Goal: Check status: Check status

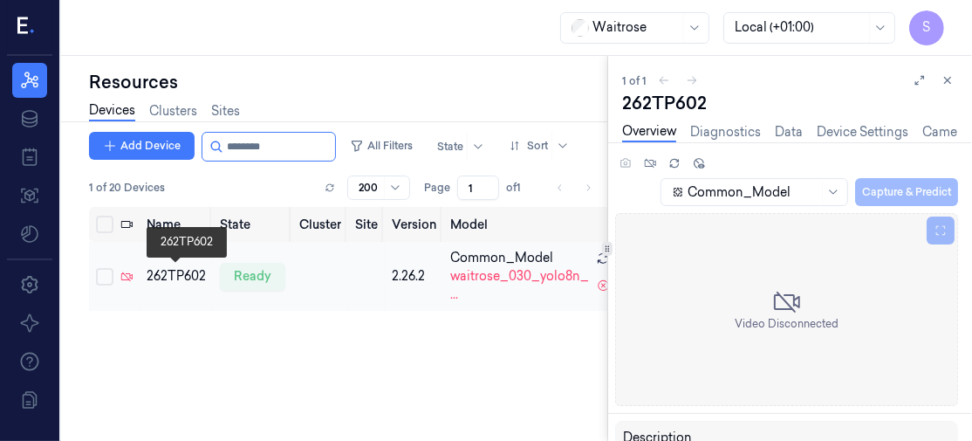
click at [172, 278] on div "262TP602" at bounding box center [176, 276] width 59 height 18
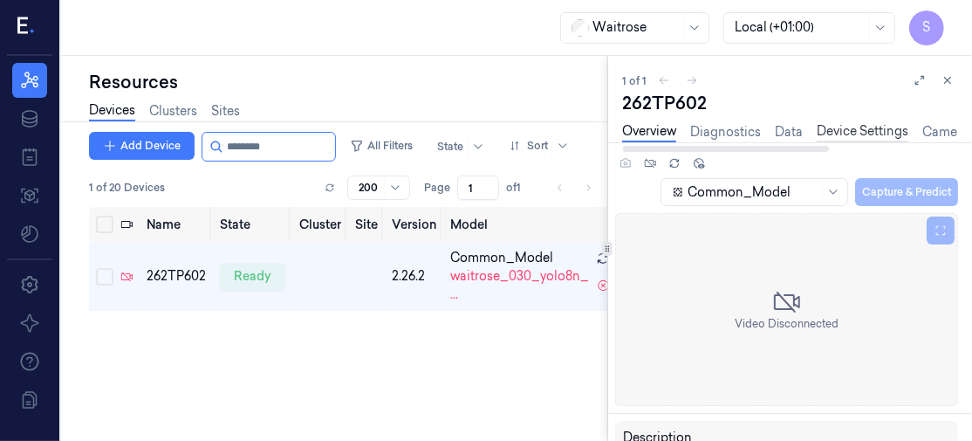
click at [871, 128] on link "Device Settings" at bounding box center [863, 132] width 92 height 20
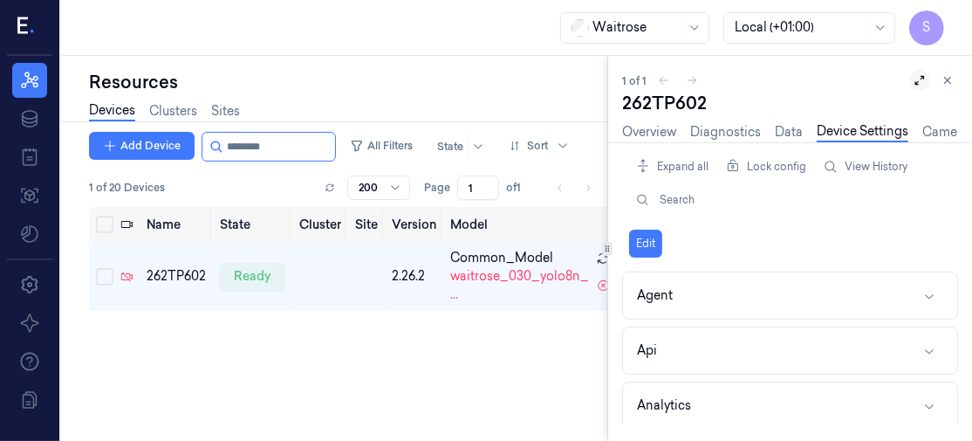
click at [917, 80] on icon at bounding box center [920, 80] width 12 height 12
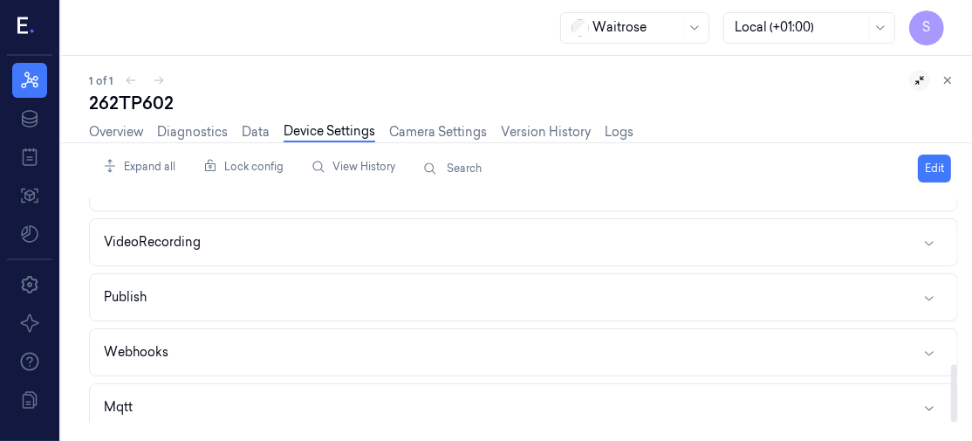
scroll to position [643, 0]
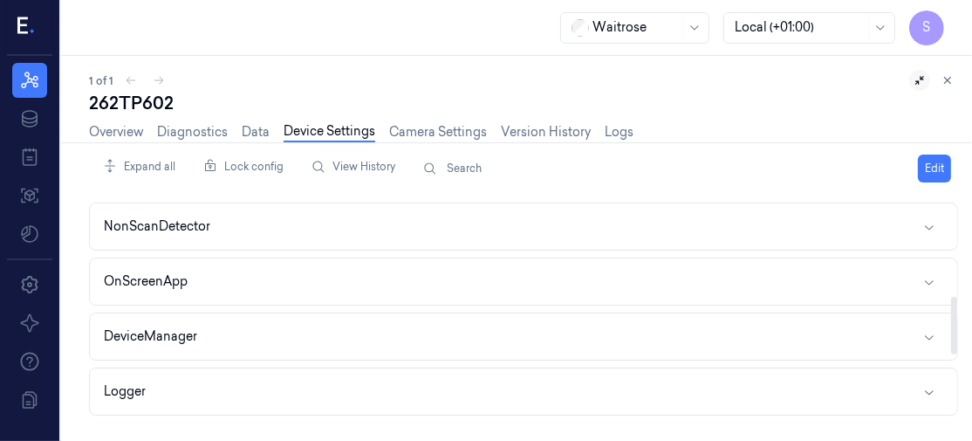
drag, startPoint x: 955, startPoint y: 234, endPoint x: 966, endPoint y: 332, distance: 98.4
click at [957, 332] on div at bounding box center [954, 326] width 6 height 58
click at [930, 332] on icon "button" at bounding box center [929, 339] width 14 height 14
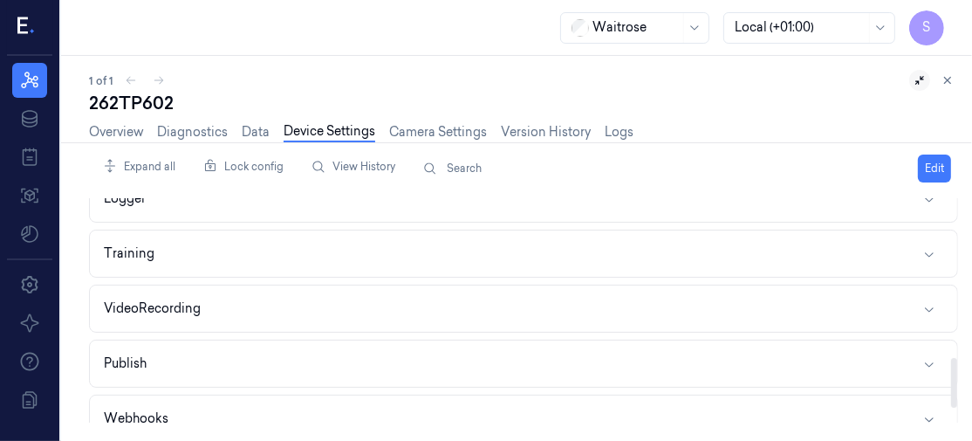
scroll to position [737, 0]
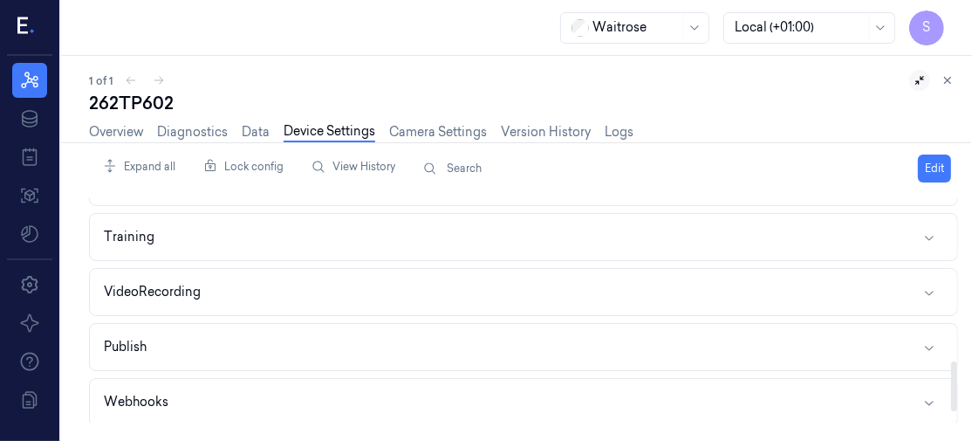
drag, startPoint x: 954, startPoint y: 311, endPoint x: 955, endPoint y: 389, distance: 78.6
click at [955, 389] on div at bounding box center [954, 386] width 6 height 50
click at [930, 285] on icon "button" at bounding box center [929, 292] width 14 height 14
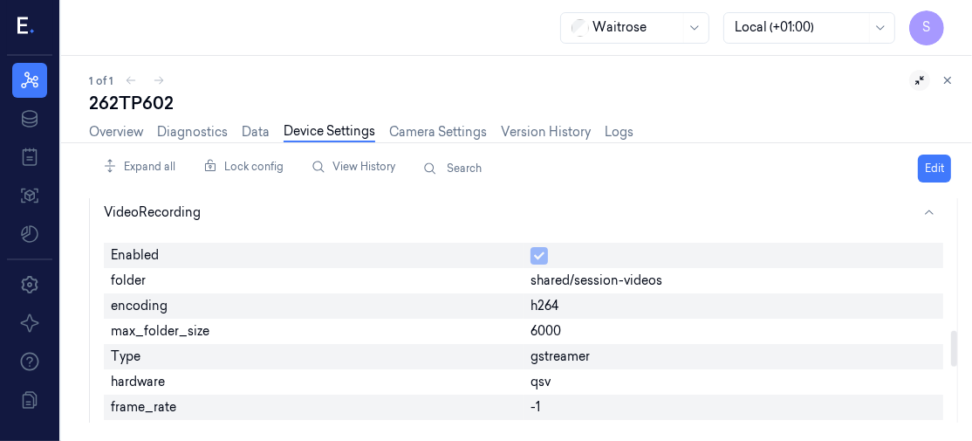
scroll to position [840, 0]
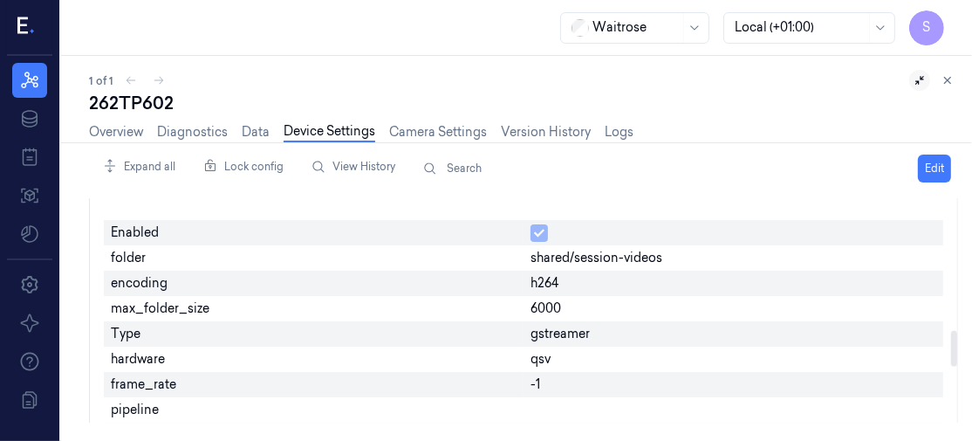
drag, startPoint x: 954, startPoint y: 332, endPoint x: 956, endPoint y: 347, distance: 15.8
click at [956, 347] on div at bounding box center [954, 349] width 6 height 36
click at [532, 299] on span "6000" at bounding box center [546, 308] width 31 height 18
click at [938, 162] on button "Edit" at bounding box center [934, 168] width 33 height 28
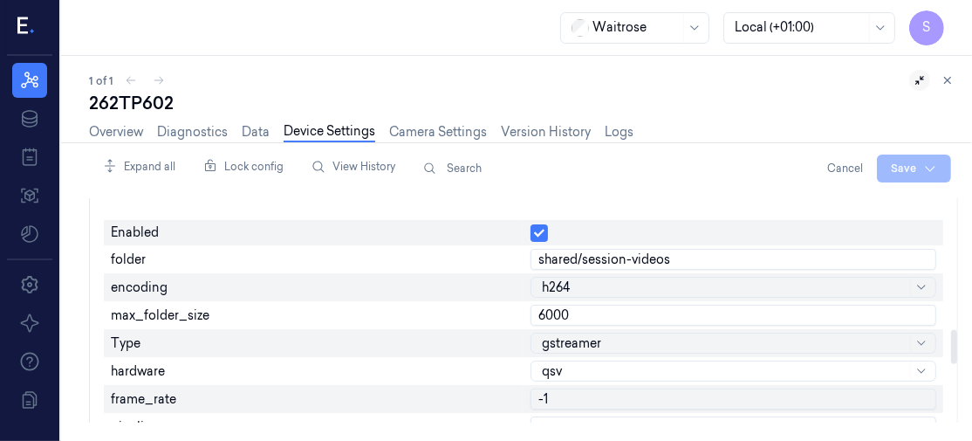
click at [540, 306] on input "6000" at bounding box center [734, 315] width 406 height 21
type input "5000"
click at [910, 164] on html "S Resources Data Jobs Models Settings About Support Documentation Waitrose Loca…" at bounding box center [486, 220] width 972 height 441
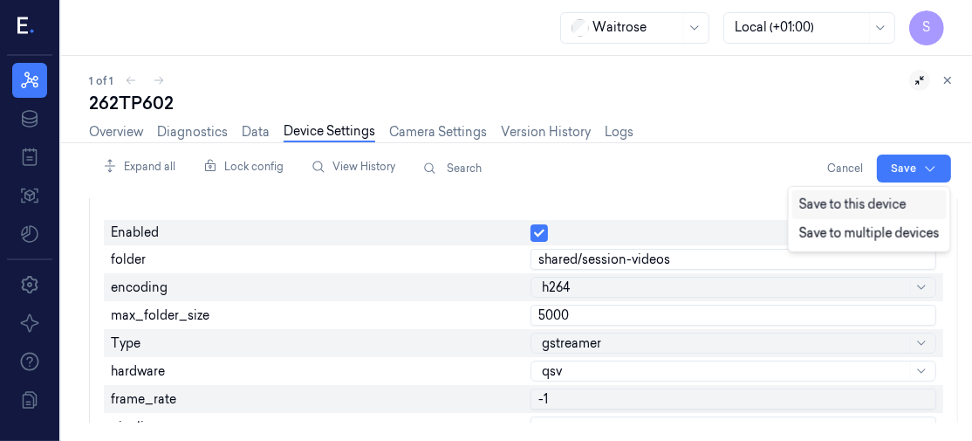
click at [801, 202] on div "Save to this device" at bounding box center [869, 204] width 154 height 29
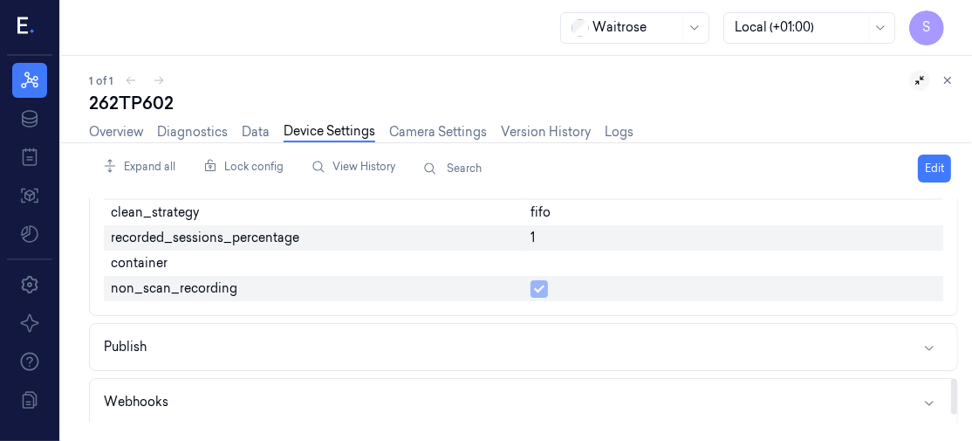
scroll to position [1191, 0]
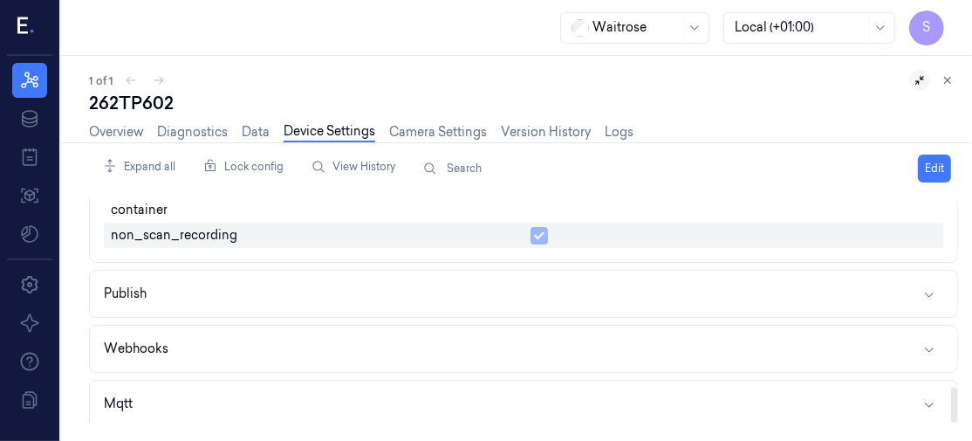
drag, startPoint x: 954, startPoint y: 350, endPoint x: 970, endPoint y: 432, distance: 83.7
click at [957, 422] on div at bounding box center [954, 405] width 6 height 36
click at [931, 397] on icon "button" at bounding box center [929, 404] width 14 height 14
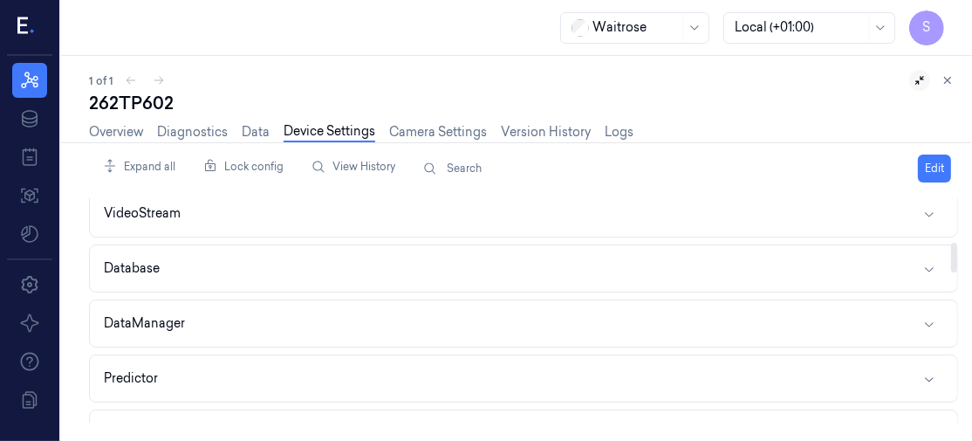
scroll to position [0, 0]
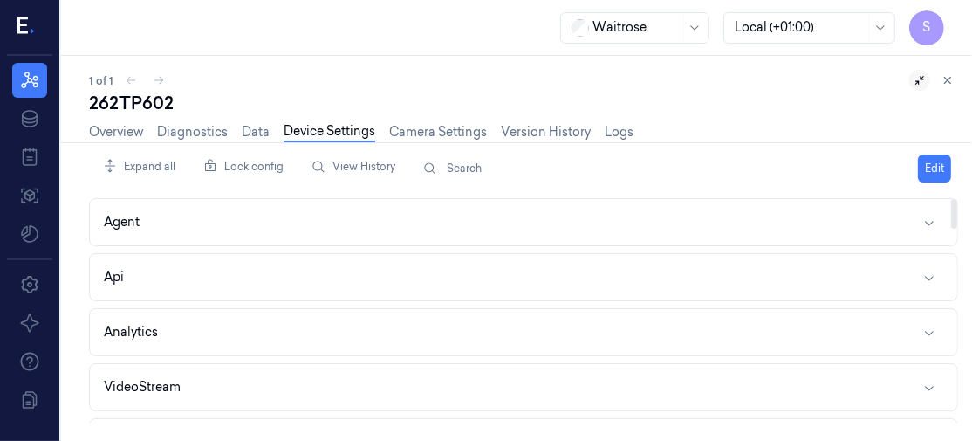
drag, startPoint x: 953, startPoint y: 364, endPoint x: 970, endPoint y: 113, distance: 251.1
click at [957, 199] on div at bounding box center [954, 214] width 6 height 30
click at [133, 122] on link "Overview" at bounding box center [116, 132] width 54 height 20
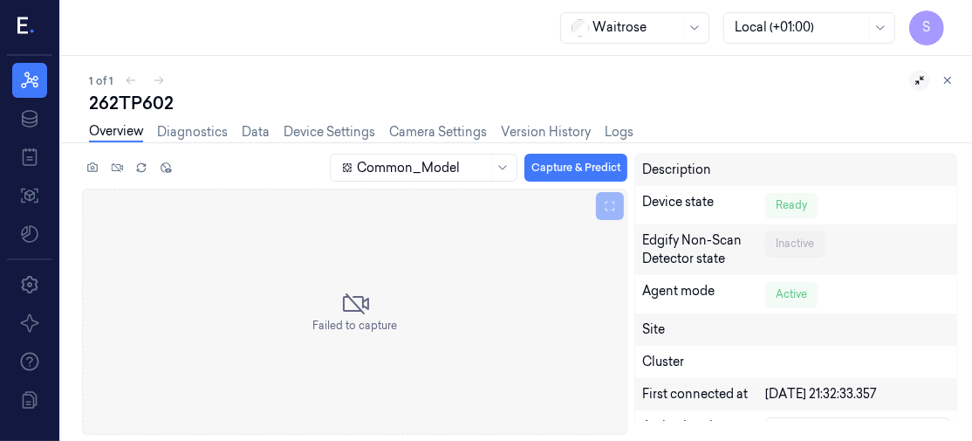
click at [698, 115] on div "Overview Diagnostics Data Device Settings Camera Settings Version History Logs" at bounding box center [523, 134] width 869 height 38
click at [128, 125] on link "Overview" at bounding box center [116, 132] width 54 height 20
click at [922, 80] on icon at bounding box center [920, 80] width 12 height 12
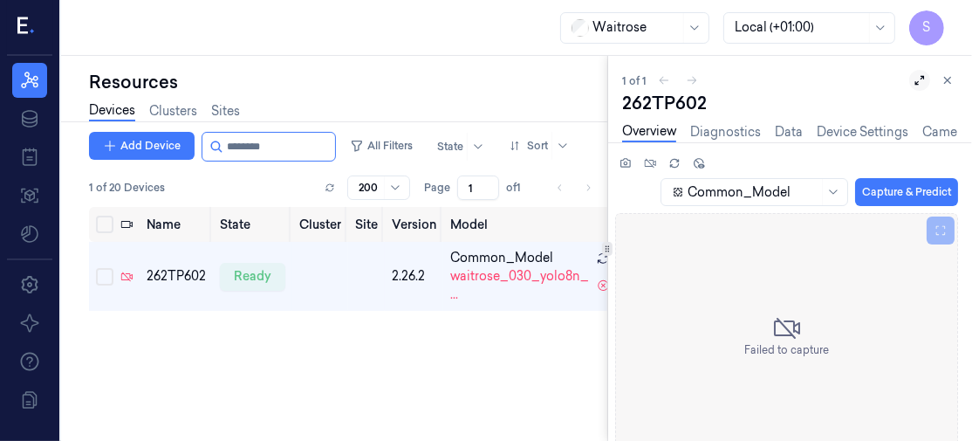
scroll to position [0, 6]
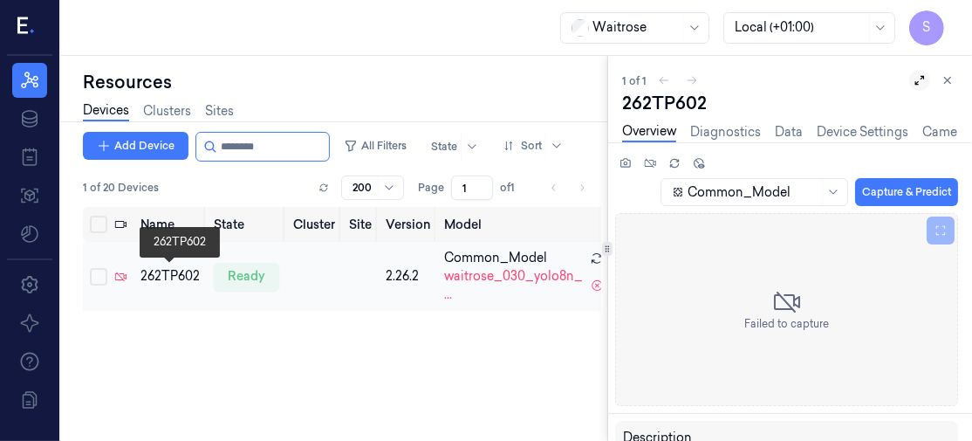
click at [176, 273] on div "262TP602" at bounding box center [170, 276] width 59 height 18
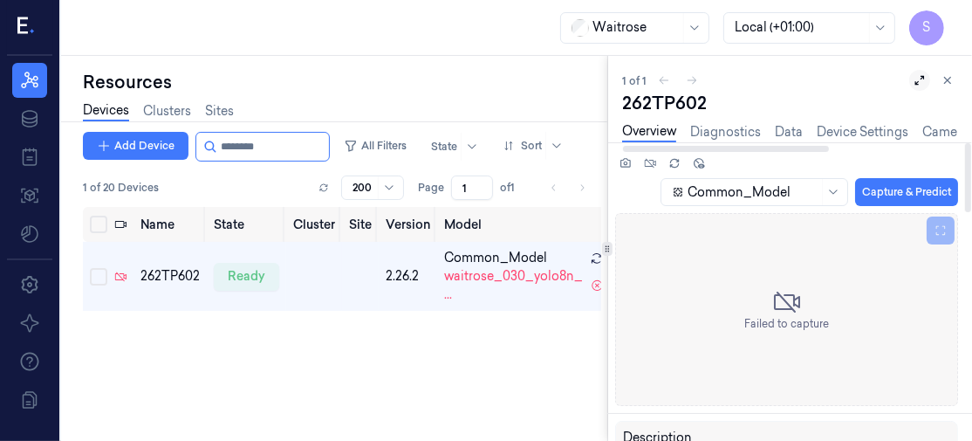
click at [924, 78] on icon at bounding box center [921, 81] width 10 height 10
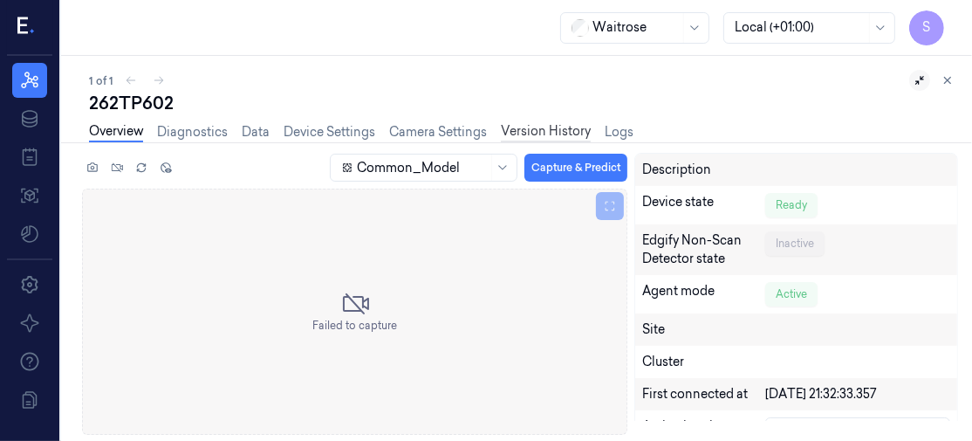
click at [559, 128] on link "Version History" at bounding box center [546, 132] width 90 height 20
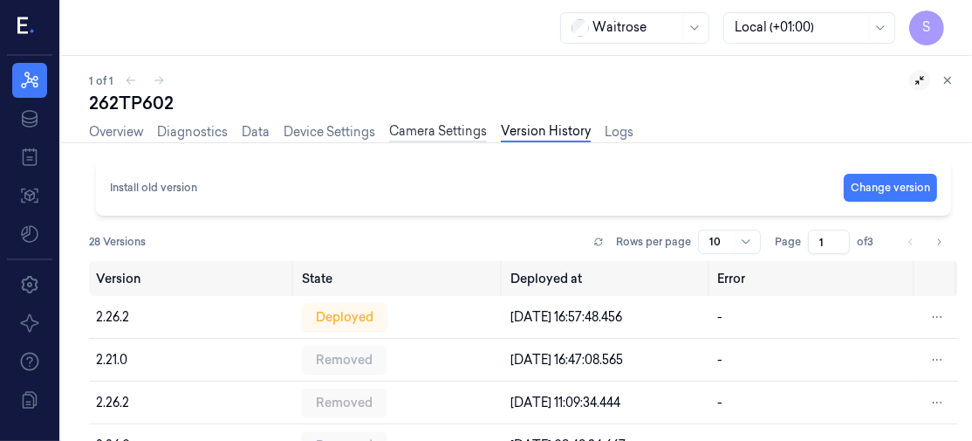
click at [442, 128] on link "Camera Settings" at bounding box center [438, 132] width 98 height 20
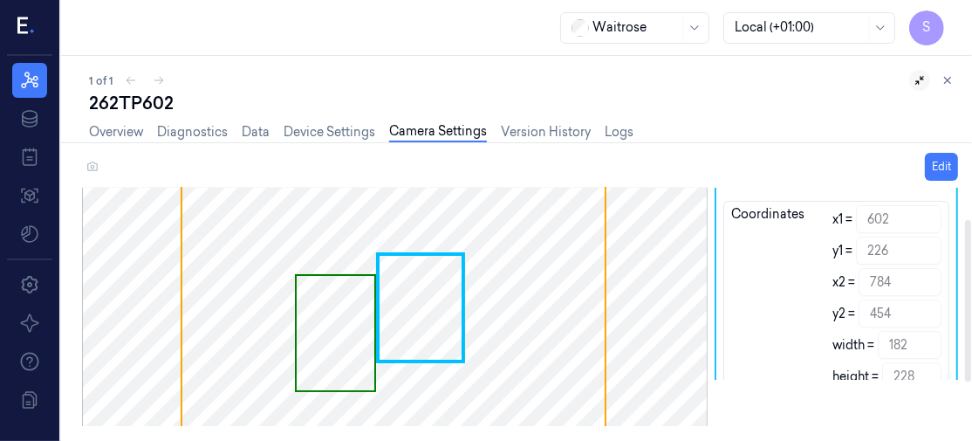
scroll to position [45, 0]
drag, startPoint x: 969, startPoint y: 210, endPoint x: 970, endPoint y: 242, distance: 31.5
click at [970, 242] on div at bounding box center [968, 299] width 6 height 161
click at [321, 134] on link "Device Settings" at bounding box center [330, 132] width 92 height 20
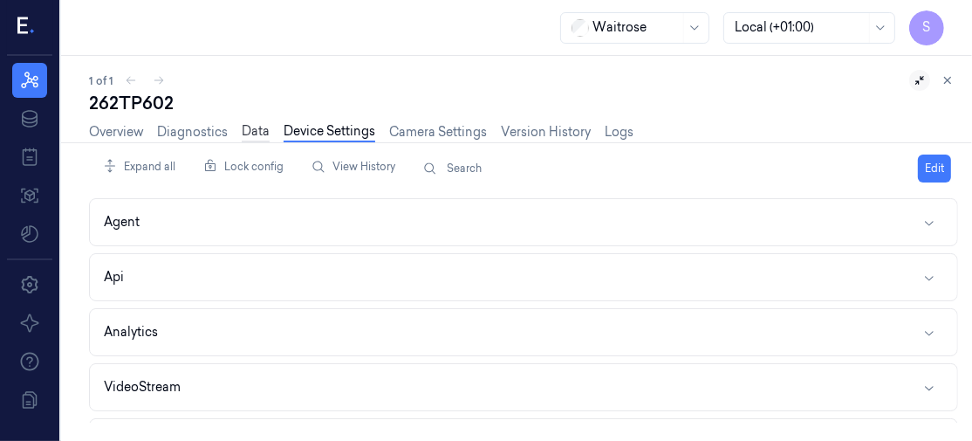
click at [250, 127] on link "Data" at bounding box center [256, 132] width 28 height 20
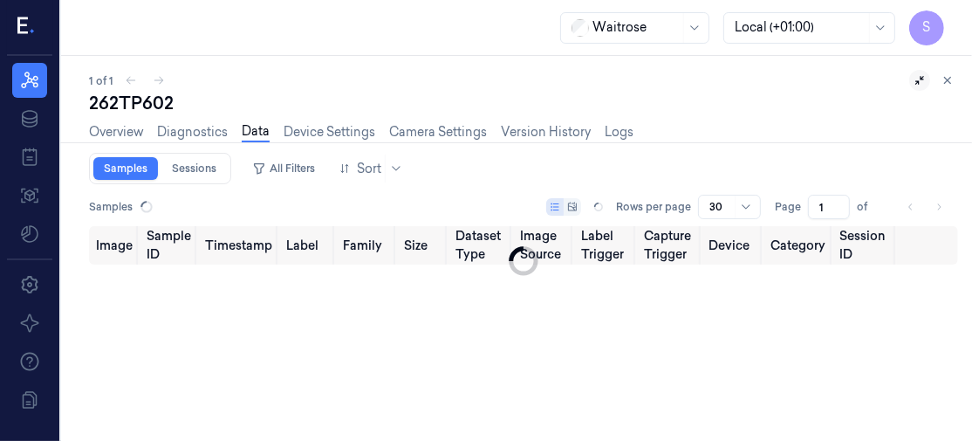
type input "0"
click at [195, 120] on div "Overview Diagnostics Data Device Settings Camera Settings Version History Logs" at bounding box center [361, 134] width 545 height 38
click at [195, 128] on link "Diagnostics" at bounding box center [192, 132] width 71 height 20
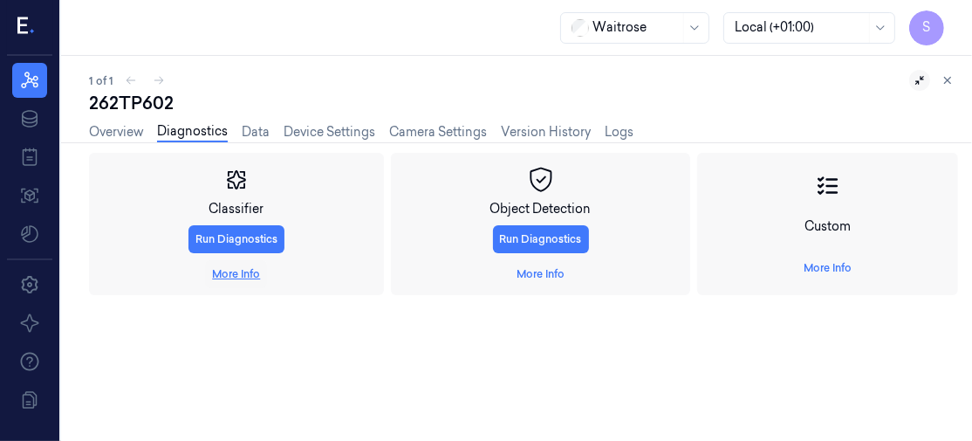
click at [243, 270] on link "More Info" at bounding box center [236, 274] width 48 height 16
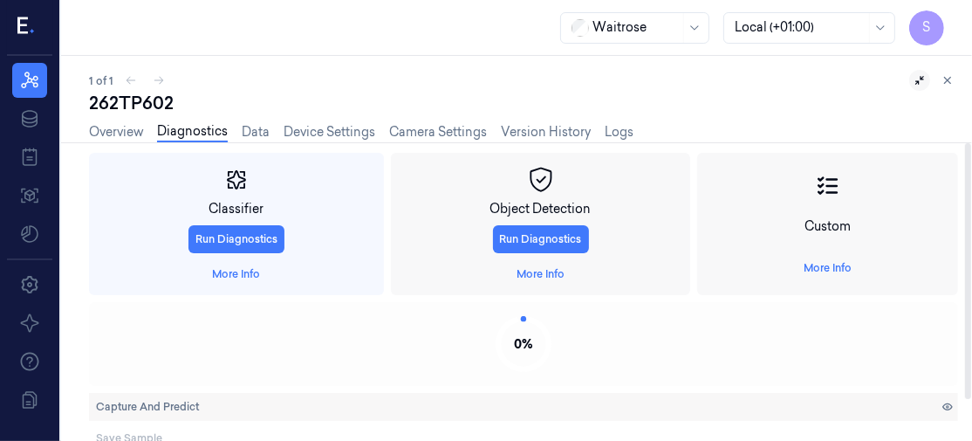
drag, startPoint x: 969, startPoint y: 195, endPoint x: 948, endPoint y: 168, distance: 33.5
click at [965, 168] on div at bounding box center [968, 271] width 6 height 256
click at [228, 230] on button "Run Diagnostics" at bounding box center [237, 239] width 96 height 28
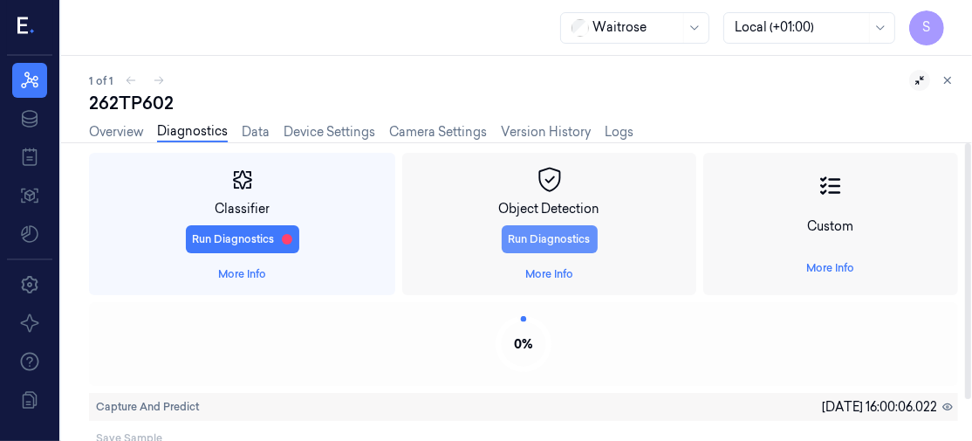
click at [550, 230] on button "Run Diagnostics" at bounding box center [550, 239] width 96 height 28
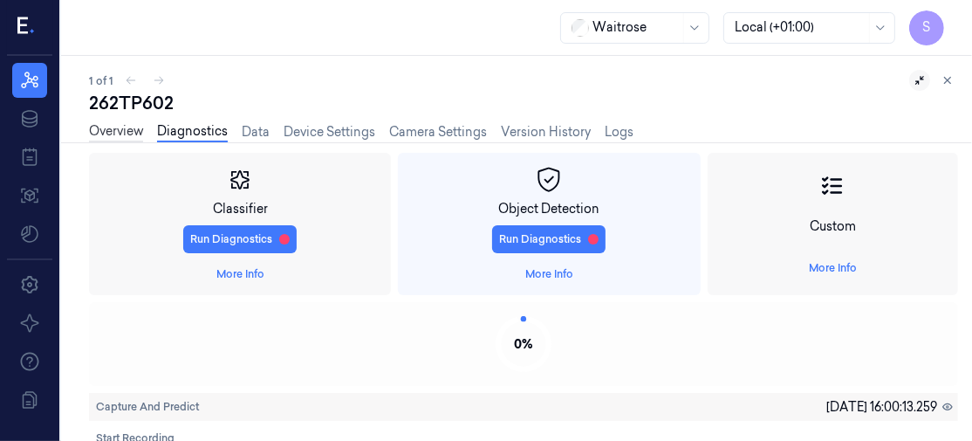
click at [108, 129] on link "Overview" at bounding box center [116, 132] width 54 height 20
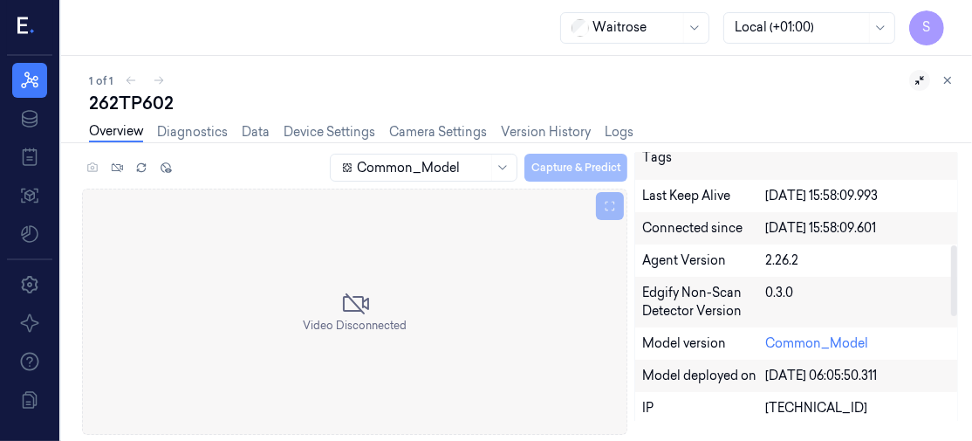
scroll to position [309, 0]
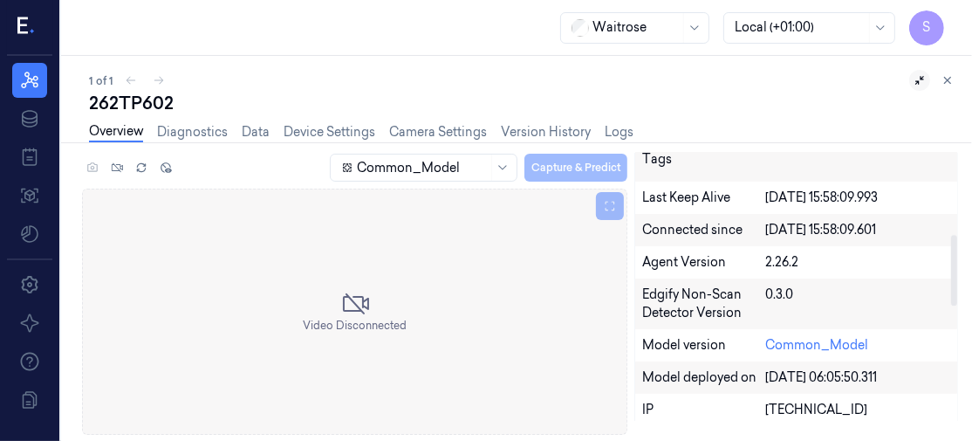
drag, startPoint x: 950, startPoint y: 177, endPoint x: 963, endPoint y: 258, distance: 82.1
click at [957, 258] on div at bounding box center [954, 270] width 6 height 71
click at [541, 128] on link "Version History" at bounding box center [546, 132] width 90 height 20
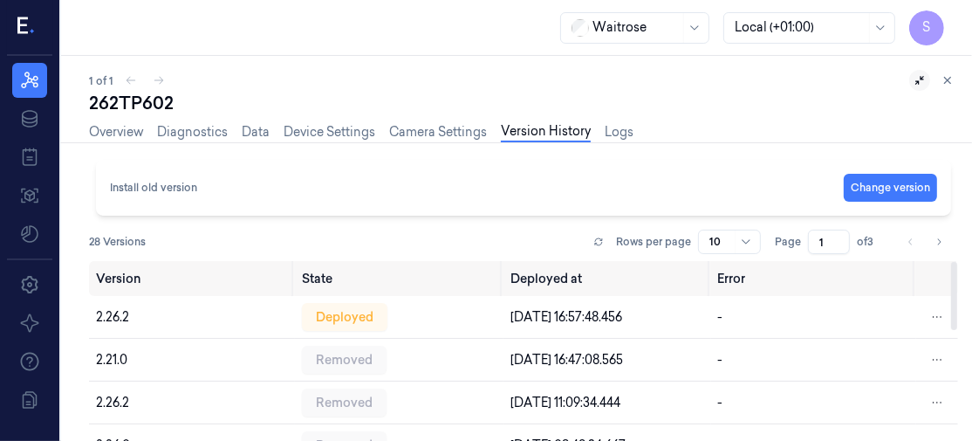
drag, startPoint x: 955, startPoint y: 288, endPoint x: 970, endPoint y: 271, distance: 22.8
click at [957, 271] on div at bounding box center [954, 296] width 6 height 68
click at [110, 128] on link "Overview" at bounding box center [116, 132] width 54 height 20
